Goal: Check status: Check status

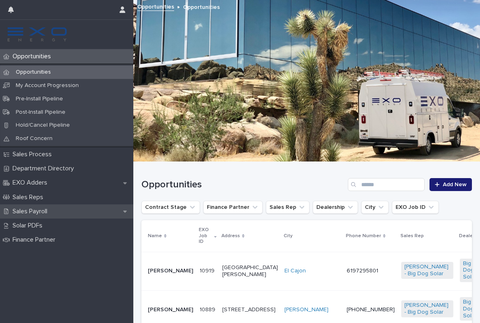
click at [43, 209] on p "Sales Payroll" at bounding box center [31, 211] width 44 height 8
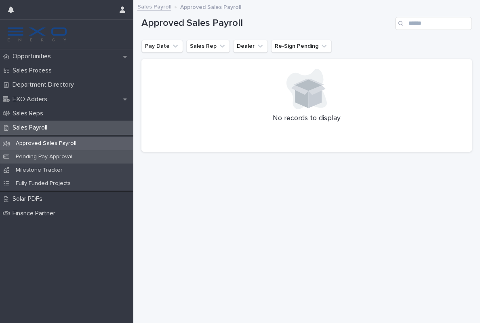
click at [58, 157] on p "Pending Pay Approval" at bounding box center [44, 156] width 70 height 7
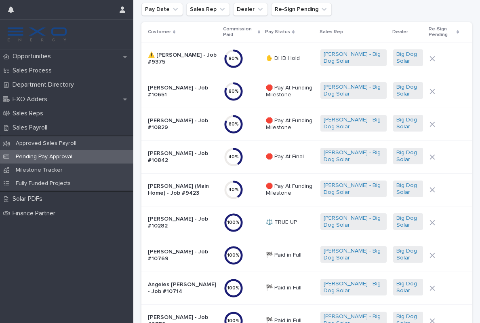
scroll to position [40, 0]
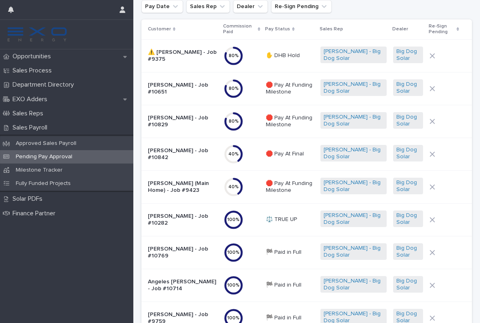
click at [307, 226] on td "⚖️ TRUE UP" at bounding box center [290, 219] width 55 height 33
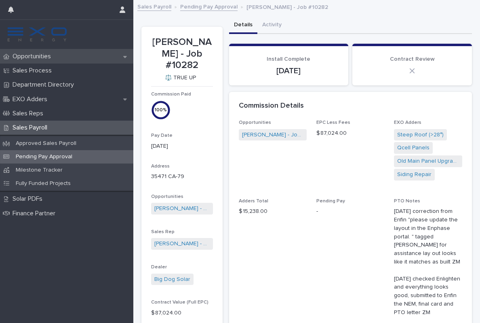
click at [46, 52] on div "Opportunities" at bounding box center [66, 56] width 133 height 14
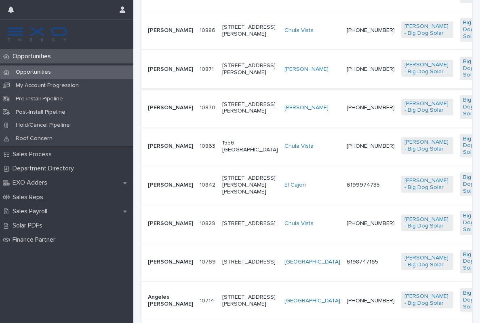
scroll to position [323, 0]
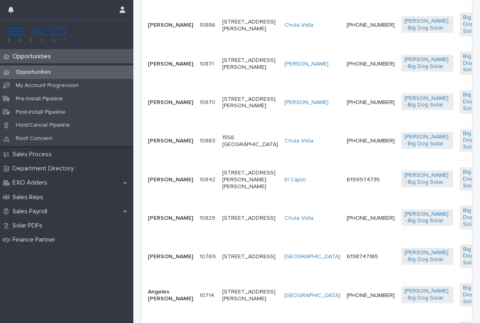
click at [402, 226] on span "[PERSON_NAME] - Big Dog Solar" at bounding box center [428, 217] width 52 height 17
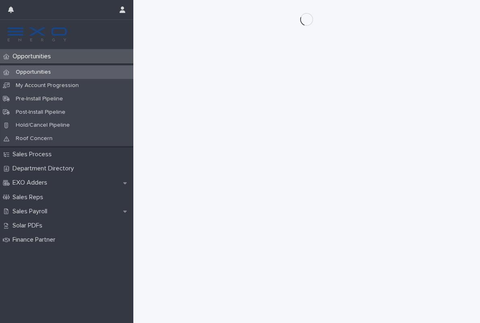
click at [45, 61] on div "Opportunities" at bounding box center [66, 56] width 133 height 14
